Goal: Task Accomplishment & Management: Manage account settings

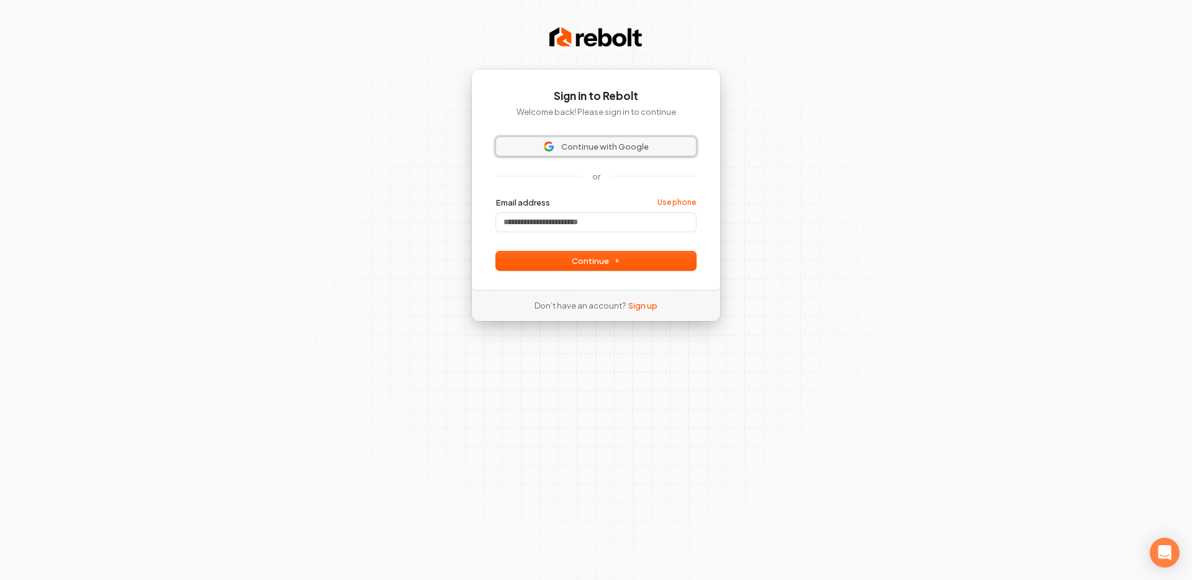
click at [593, 138] on button "Continue with Google" at bounding box center [596, 146] width 200 height 19
